Goal: Check status: Check status

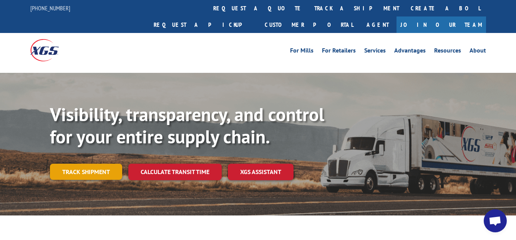
click at [97, 164] on link "Track shipment" at bounding box center [86, 172] width 72 height 16
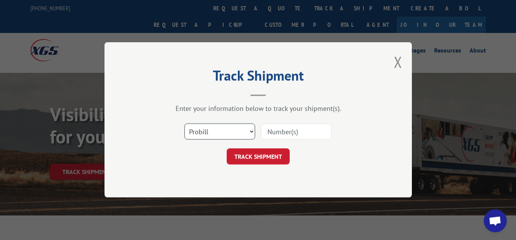
click at [184, 124] on select "Select category... Probill BOL PO" at bounding box center [219, 132] width 71 height 16
select select "bol"
click option "BOL" at bounding box center [0, 0] width 0 height 0
click at [287, 131] on input at bounding box center [296, 132] width 71 height 16
type input "6026252"
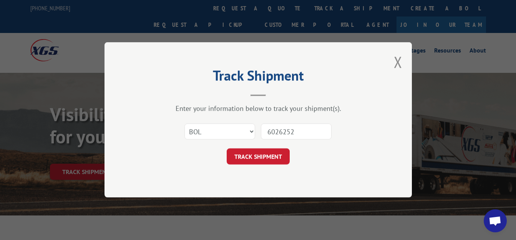
click button "TRACK SHIPMENT" at bounding box center [257, 157] width 63 height 16
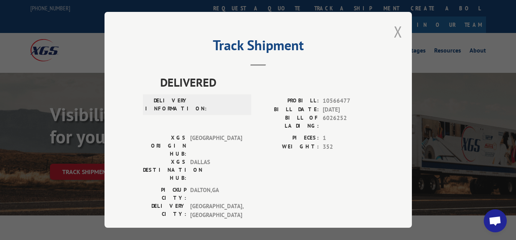
click at [393, 28] on button "Close modal" at bounding box center [397, 31] width 8 height 20
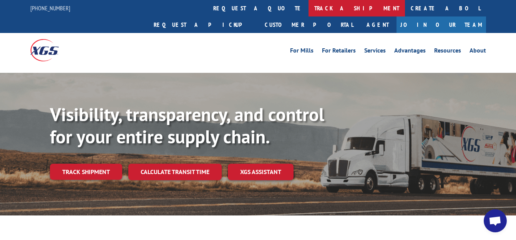
click at [308, 7] on link "track a shipment" at bounding box center [356, 8] width 96 height 17
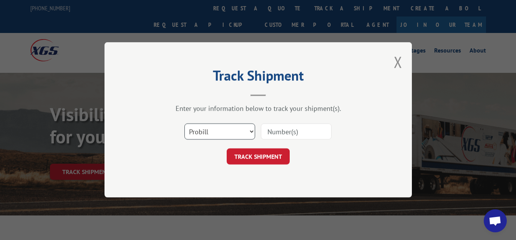
click at [184, 124] on select "Select category... Probill BOL PO" at bounding box center [219, 132] width 71 height 16
select select "bol"
click option "BOL" at bounding box center [0, 0] width 0 height 0
click at [278, 130] on input at bounding box center [296, 132] width 71 height 16
type input "6025977"
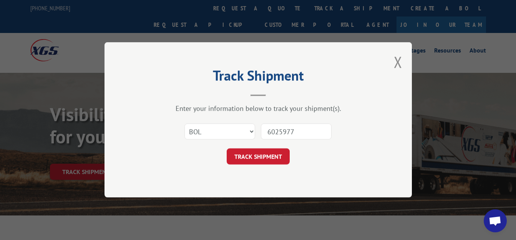
click button "TRACK SHIPMENT" at bounding box center [257, 157] width 63 height 16
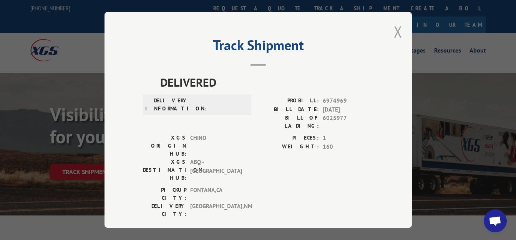
click at [393, 30] on button "Close modal" at bounding box center [397, 31] width 8 height 20
